Goal: Task Accomplishment & Management: Use online tool/utility

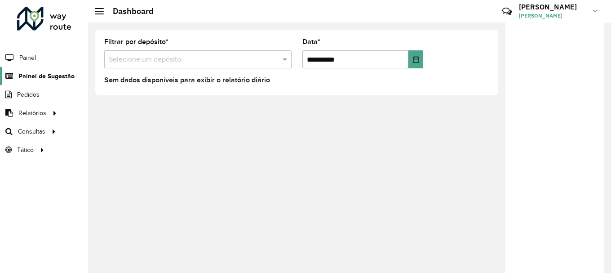
click at [41, 73] on span "Painel de Sugestão" at bounding box center [46, 75] width 56 height 9
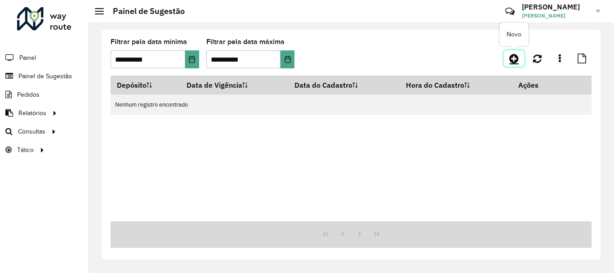
click at [515, 57] on icon at bounding box center [513, 58] width 9 height 11
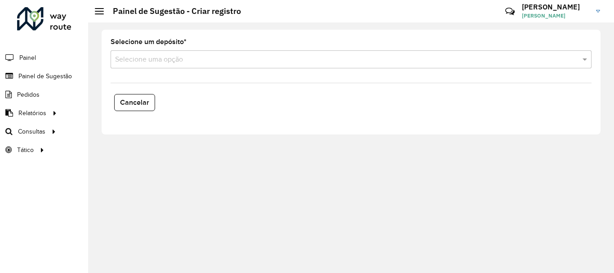
click at [173, 56] on input "text" at bounding box center [342, 59] width 454 height 11
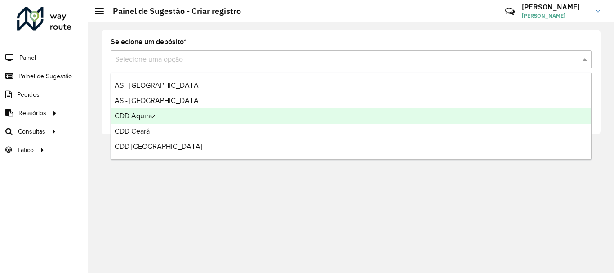
click at [134, 117] on span "CDD Aquiraz" at bounding box center [135, 116] width 41 height 8
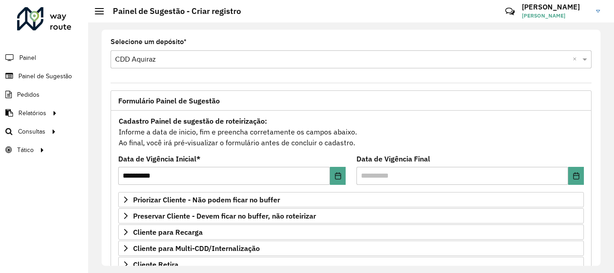
scroll to position [90, 0]
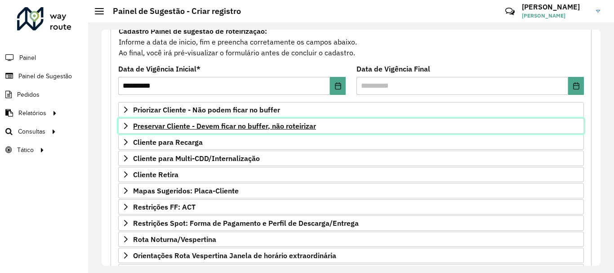
click at [206, 128] on span "Preservar Cliente - Devem ficar no buffer, não roteirizar" at bounding box center [224, 125] width 183 height 7
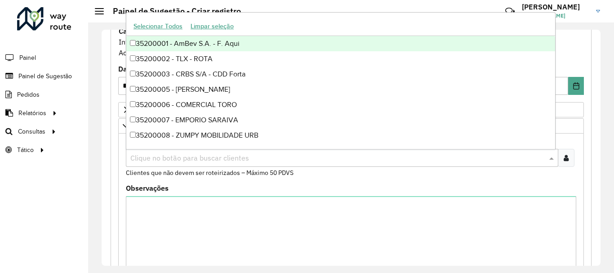
click at [158, 156] on input "text" at bounding box center [337, 158] width 419 height 11
type input "*"
paste input "*****"
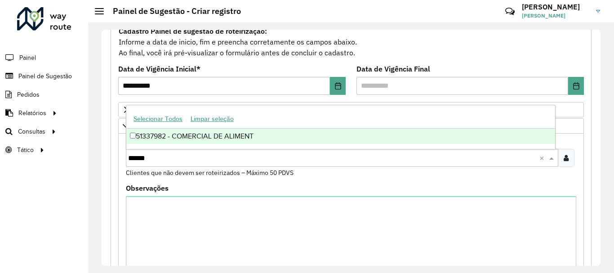
type input "*****"
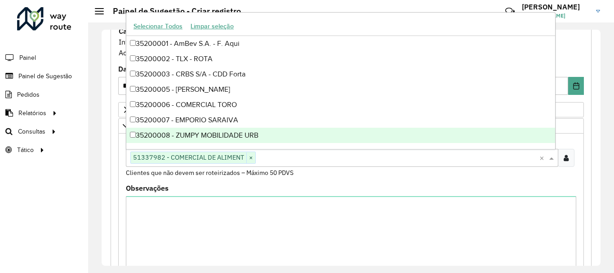
click at [588, 173] on div "**********" at bounding box center [351, 251] width 481 height 461
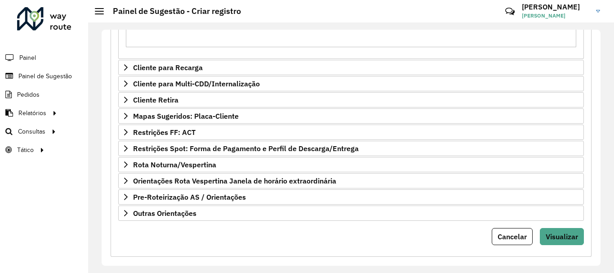
scroll to position [325, 0]
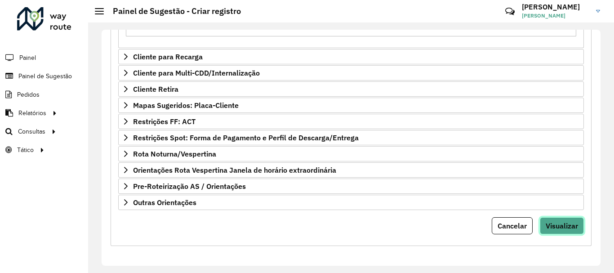
click at [552, 229] on span "Visualizar" at bounding box center [562, 225] width 32 height 9
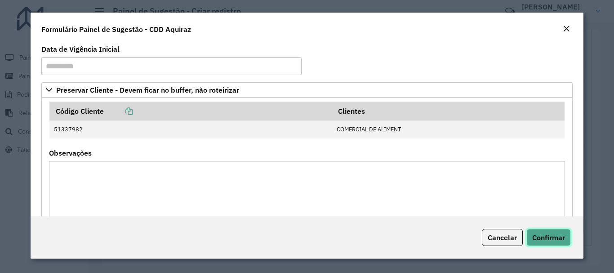
click at [546, 243] on button "Confirmar" at bounding box center [548, 237] width 44 height 17
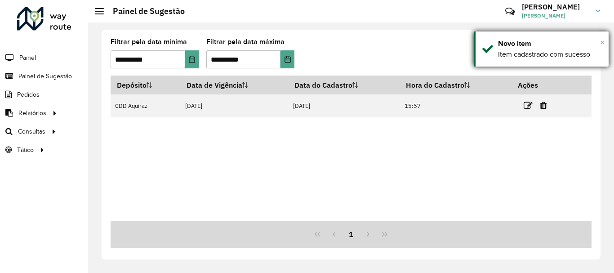
click at [601, 44] on span "×" at bounding box center [602, 42] width 4 height 10
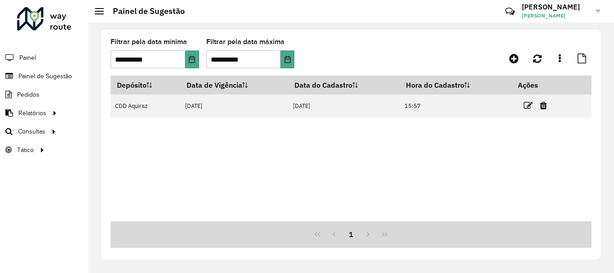
click at [590, 128] on div "Depósito Data de Vigência Data do Cadastro Hora do Cadastro Ações CDD Aquiraz […" at bounding box center [351, 149] width 481 height 146
click at [412, 164] on div "Depósito Data de Vigência Data do Cadastro Hora do Cadastro Ações CDD Aquiraz […" at bounding box center [351, 149] width 481 height 146
